Goal: Task Accomplishment & Management: Use online tool/utility

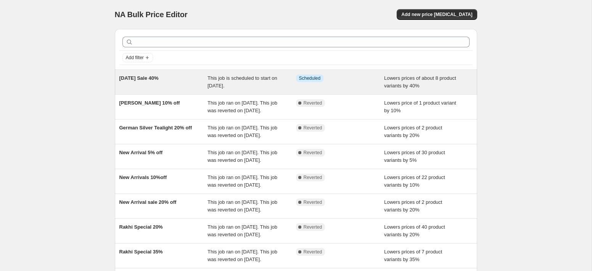
click at [137, 80] on span "[DATE] Sale 40%" at bounding box center [138, 78] width 39 height 6
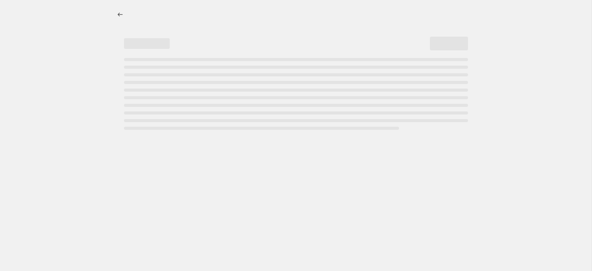
select select "percentage"
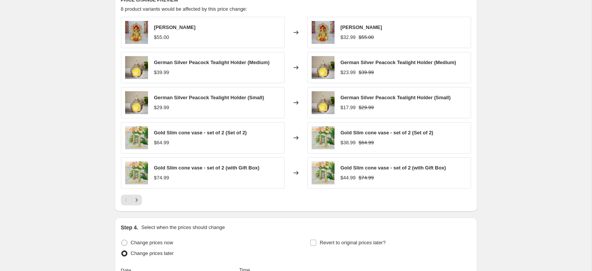
scroll to position [508, 0]
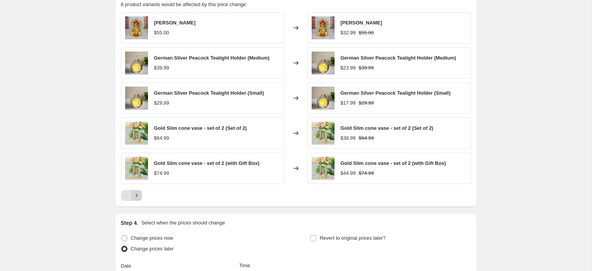
click at [140, 198] on icon "Next" at bounding box center [137, 196] width 8 height 8
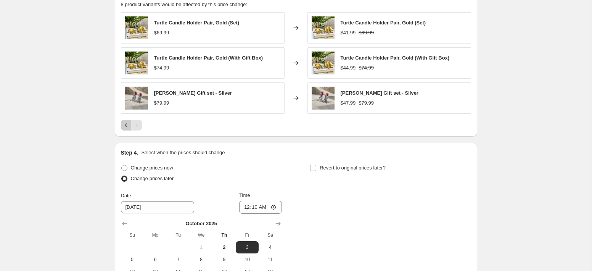
click at [124, 127] on icon "Previous" at bounding box center [127, 125] width 8 height 8
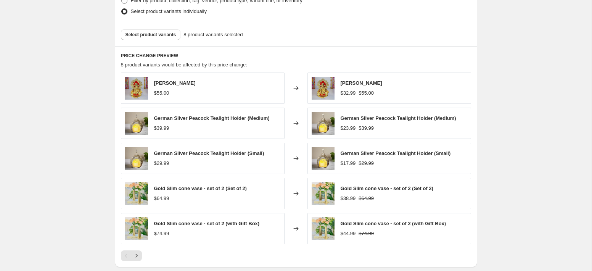
scroll to position [445, 0]
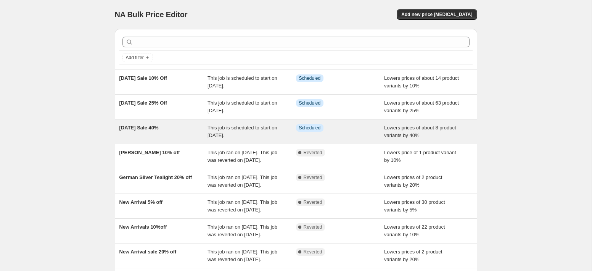
click at [415, 128] on span "Lowers prices of about 8 product variants by 40%" at bounding box center [420, 131] width 72 height 13
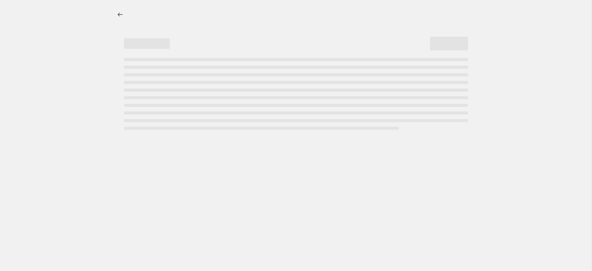
select select "percentage"
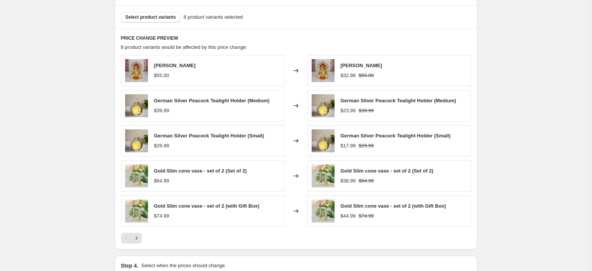
scroll to position [465, 0]
click at [139, 239] on icon "Next" at bounding box center [137, 238] width 8 height 8
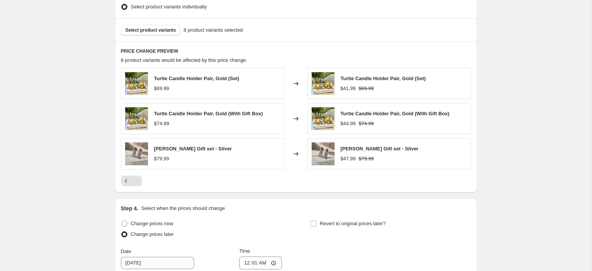
scroll to position [451, 0]
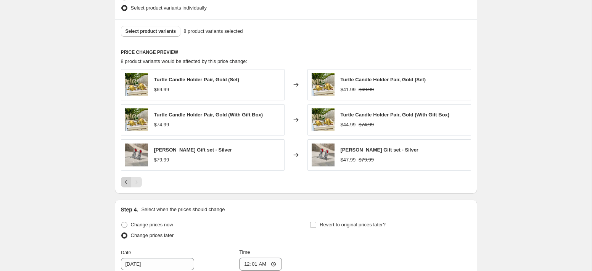
click at [129, 182] on icon "Previous" at bounding box center [127, 182] width 8 height 8
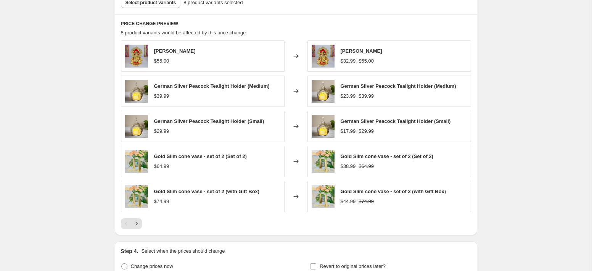
scroll to position [480, 0]
